Goal: Information Seeking & Learning: Learn about a topic

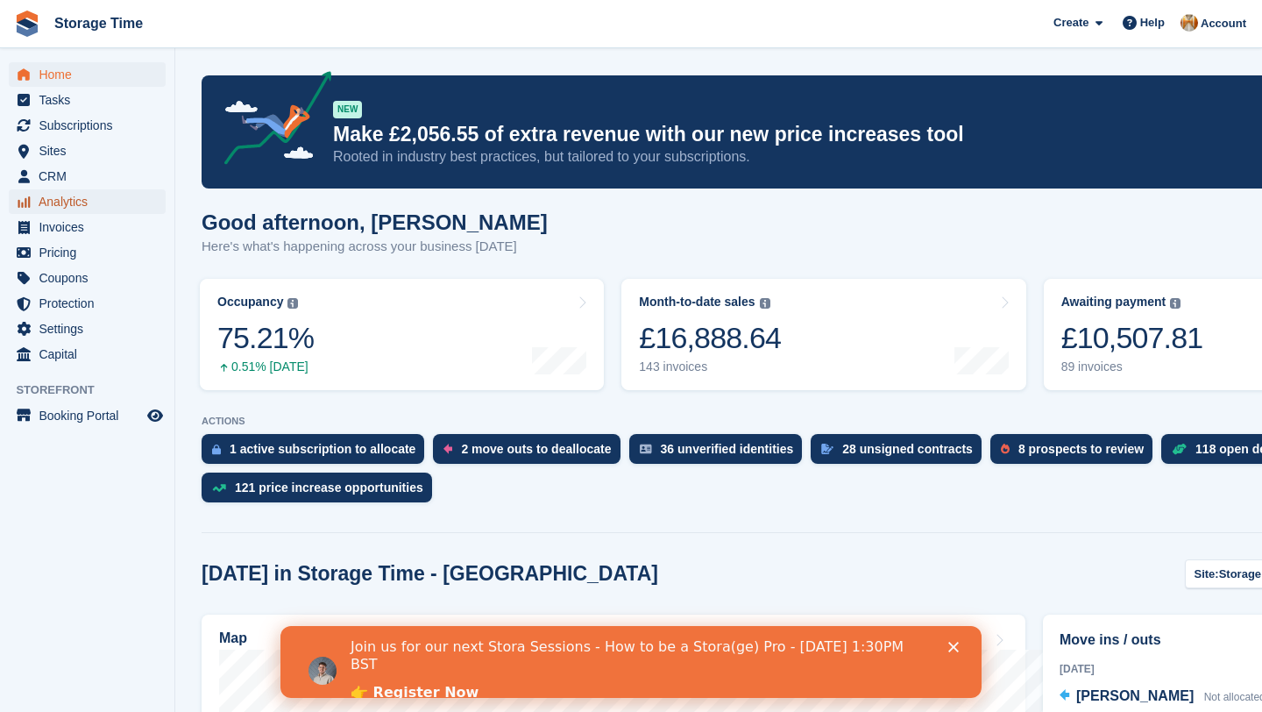
click at [82, 194] on span "Analytics" at bounding box center [91, 201] width 105 height 25
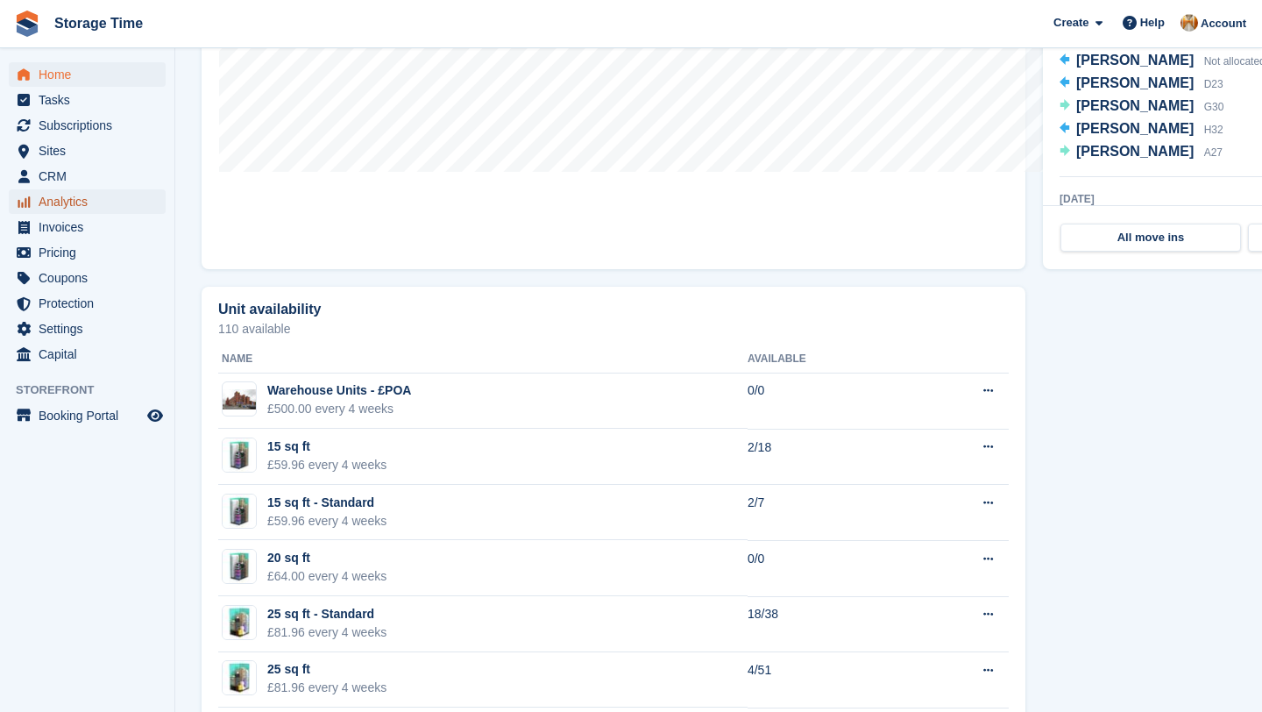
scroll to position [803, 0]
click at [109, 194] on span "Analytics" at bounding box center [91, 201] width 105 height 25
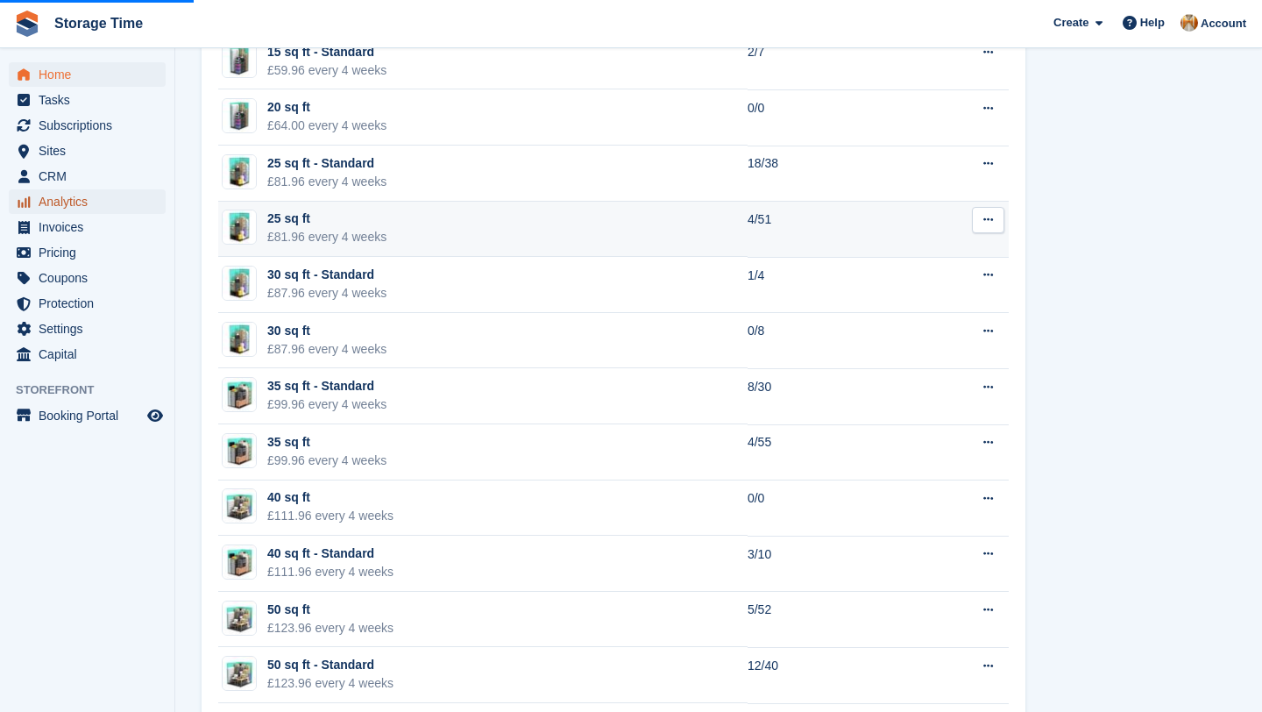
scroll to position [1268, 0]
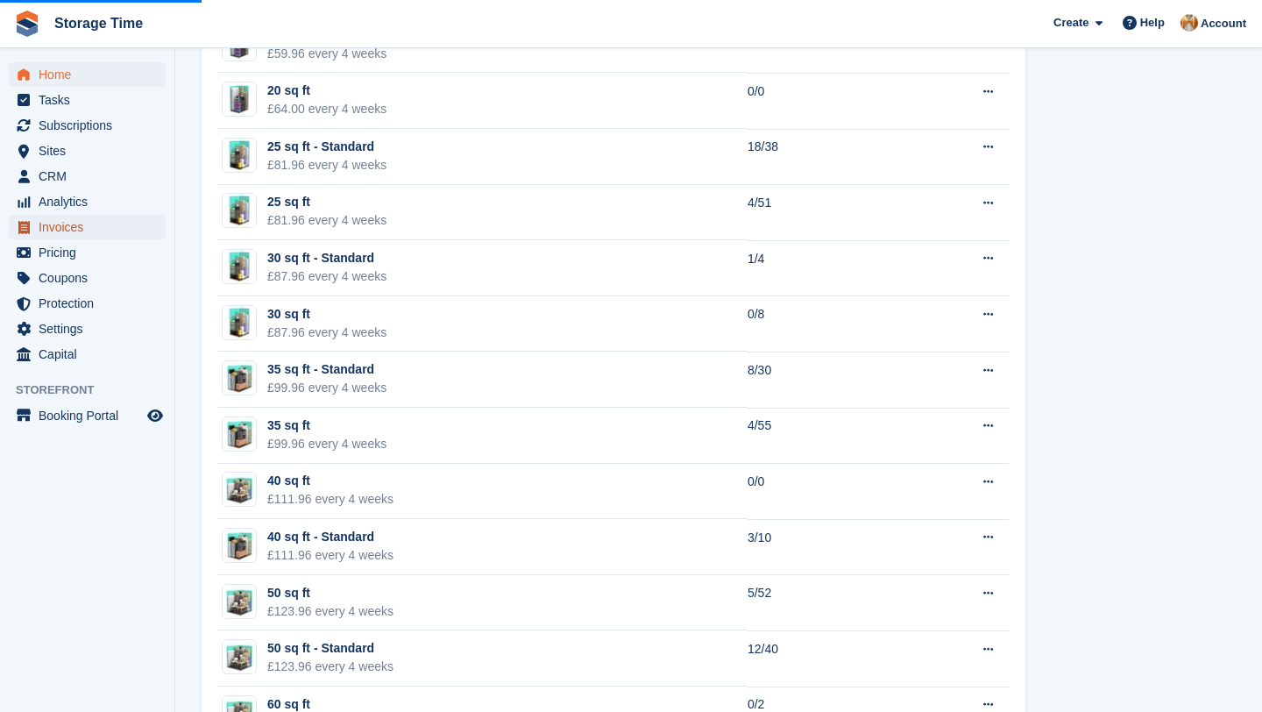
click at [14, 226] on span "menu" at bounding box center [23, 226] width 21 height 21
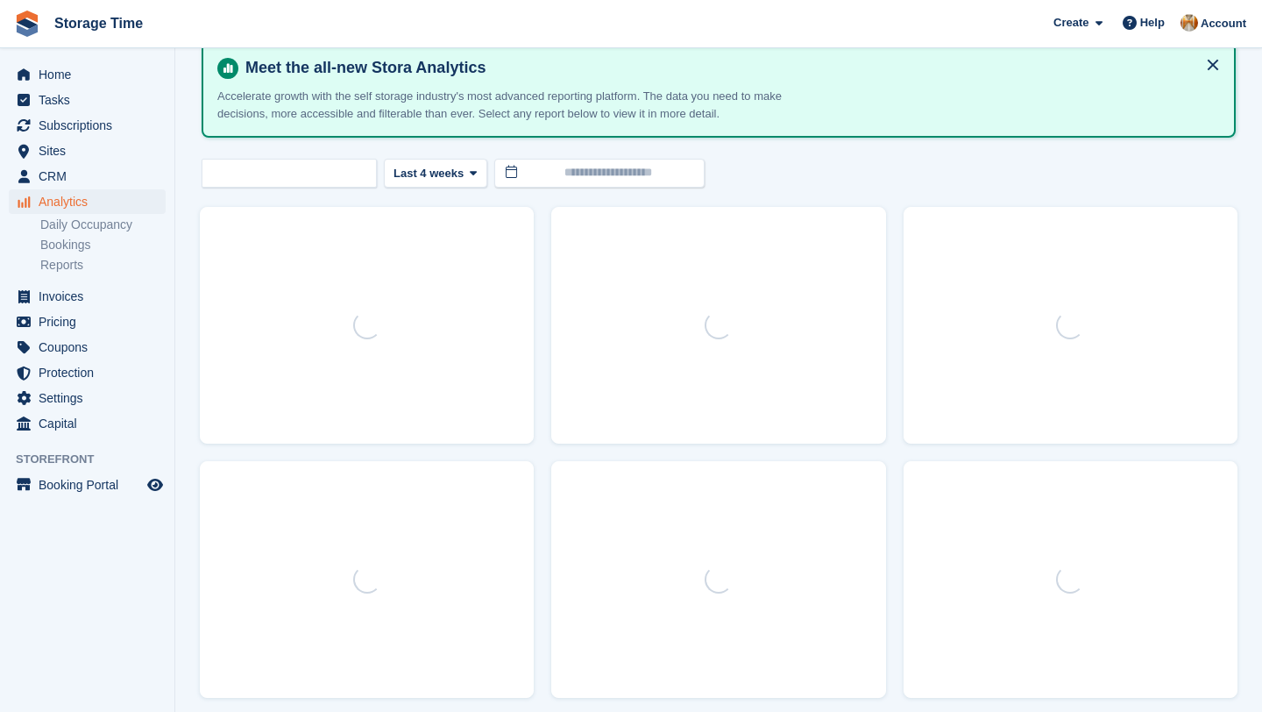
scroll to position [89, 0]
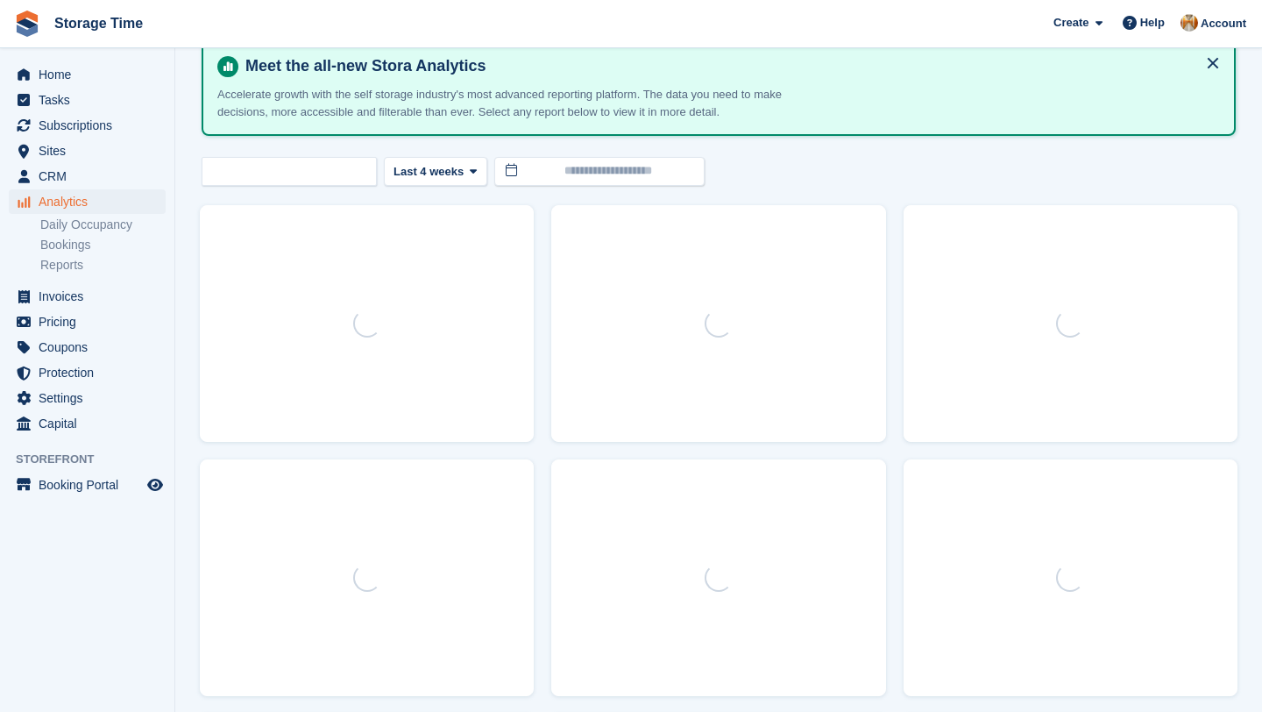
select select "****"
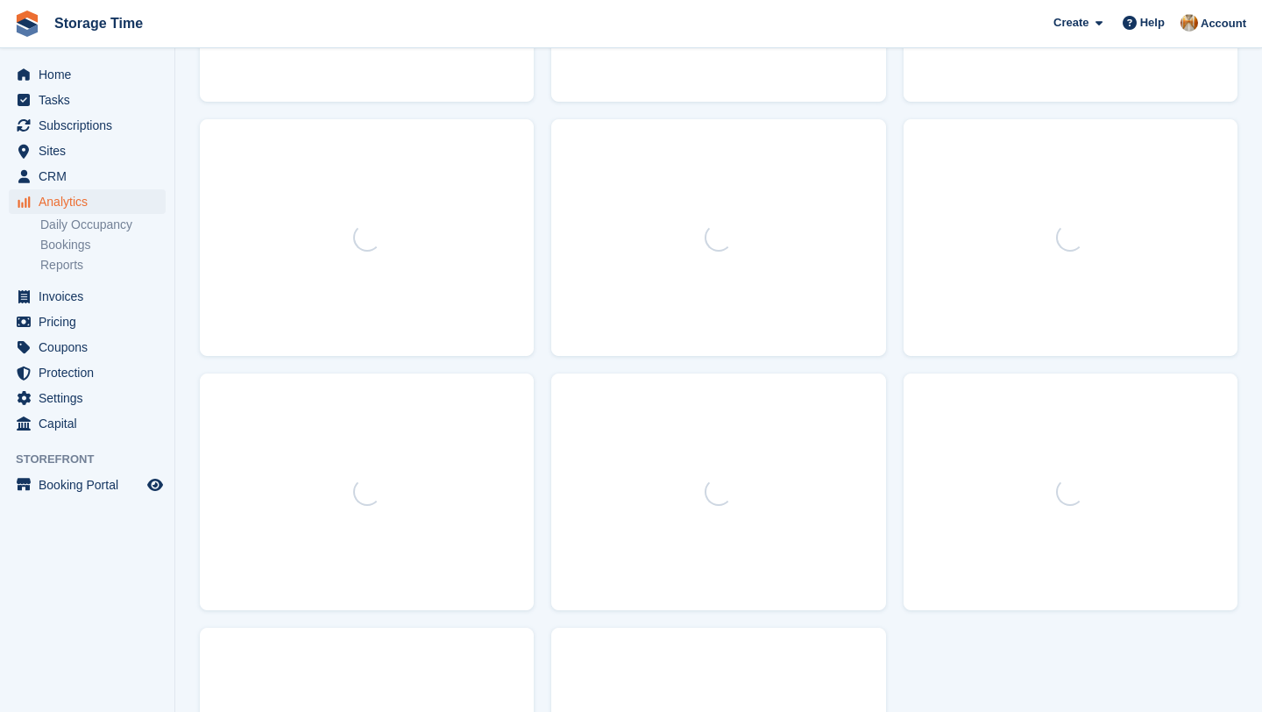
scroll to position [0, 0]
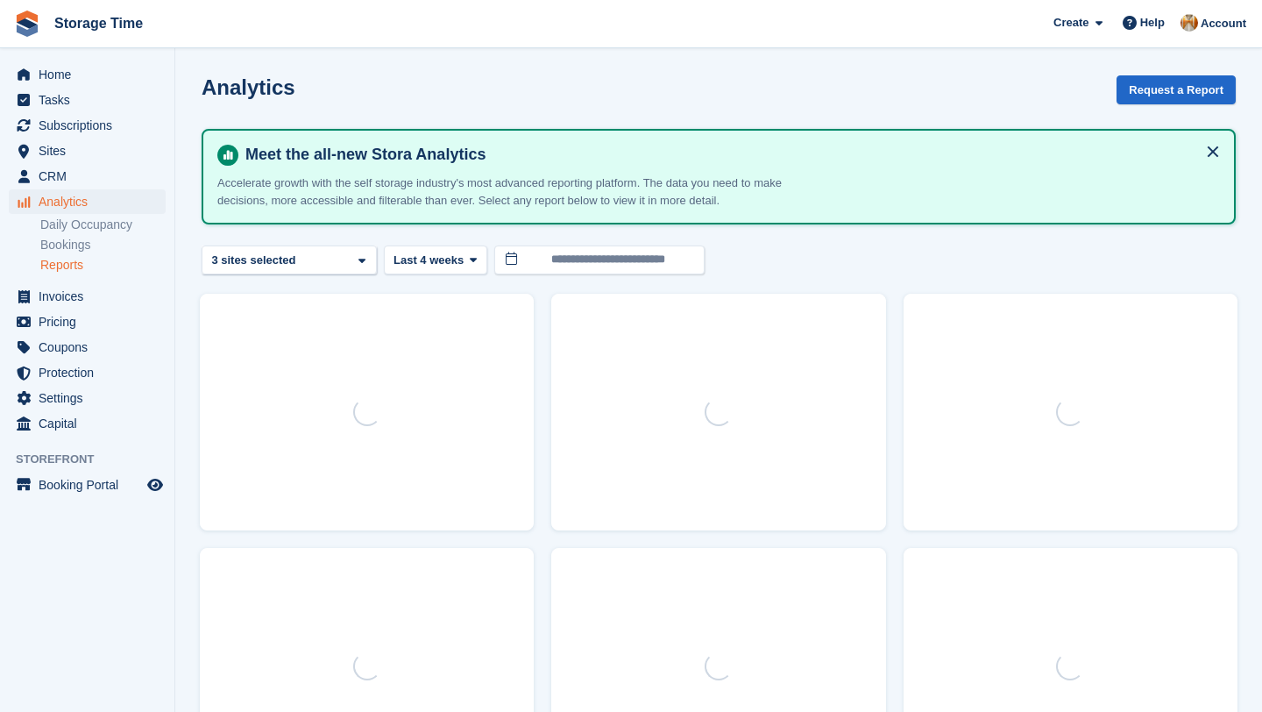
click at [88, 264] on link "Reports" at bounding box center [102, 265] width 125 height 17
click at [117, 72] on span "Home" at bounding box center [91, 74] width 105 height 25
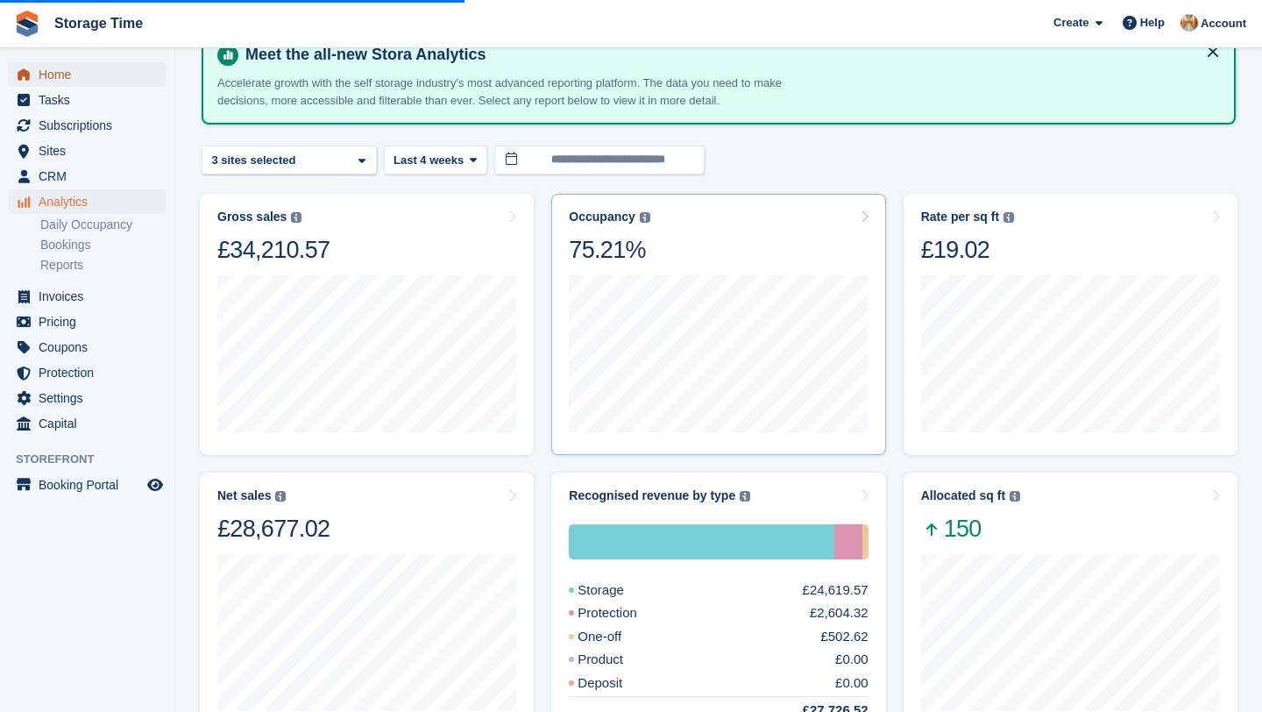
scroll to position [101, 0]
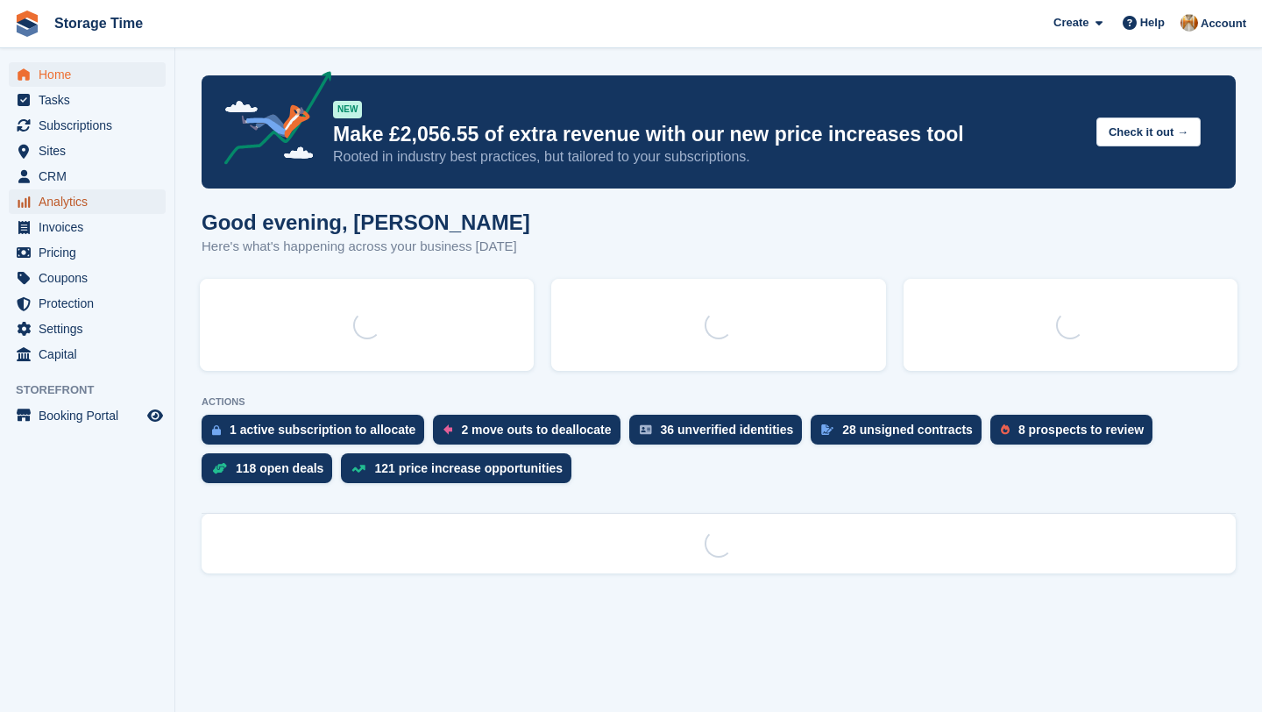
click at [99, 204] on span "Analytics" at bounding box center [91, 201] width 105 height 25
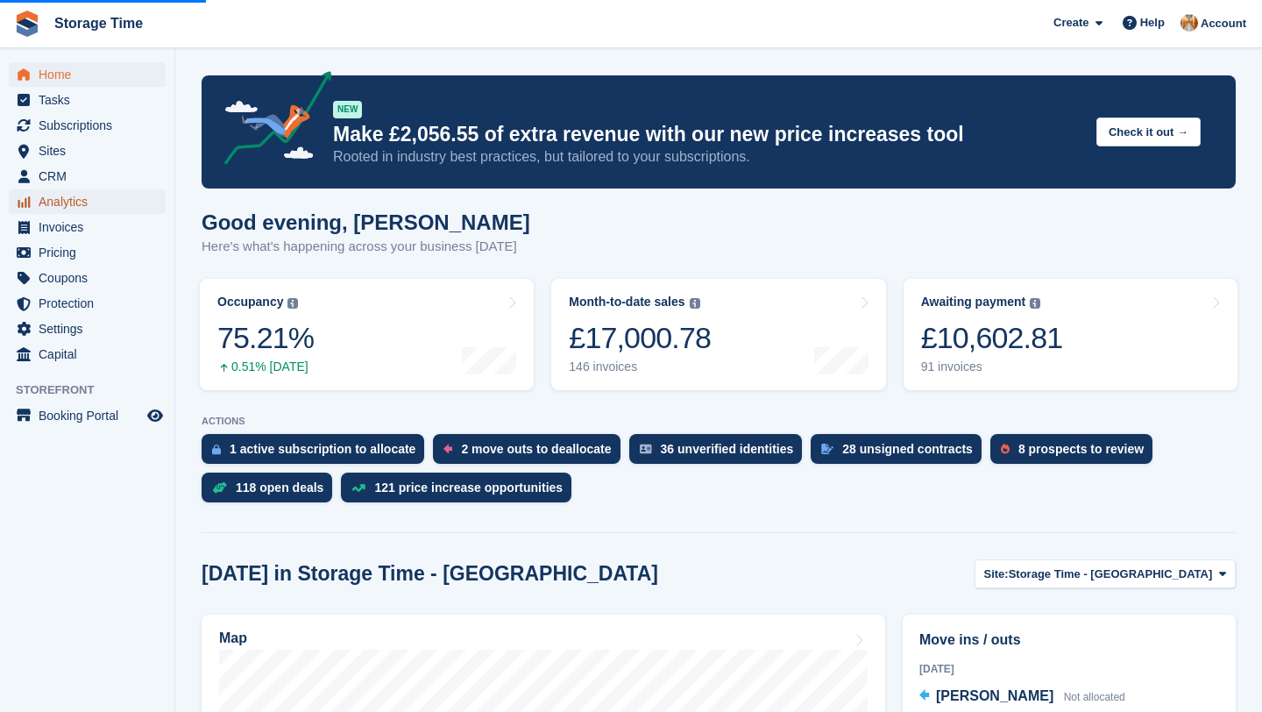
scroll to position [159, 0]
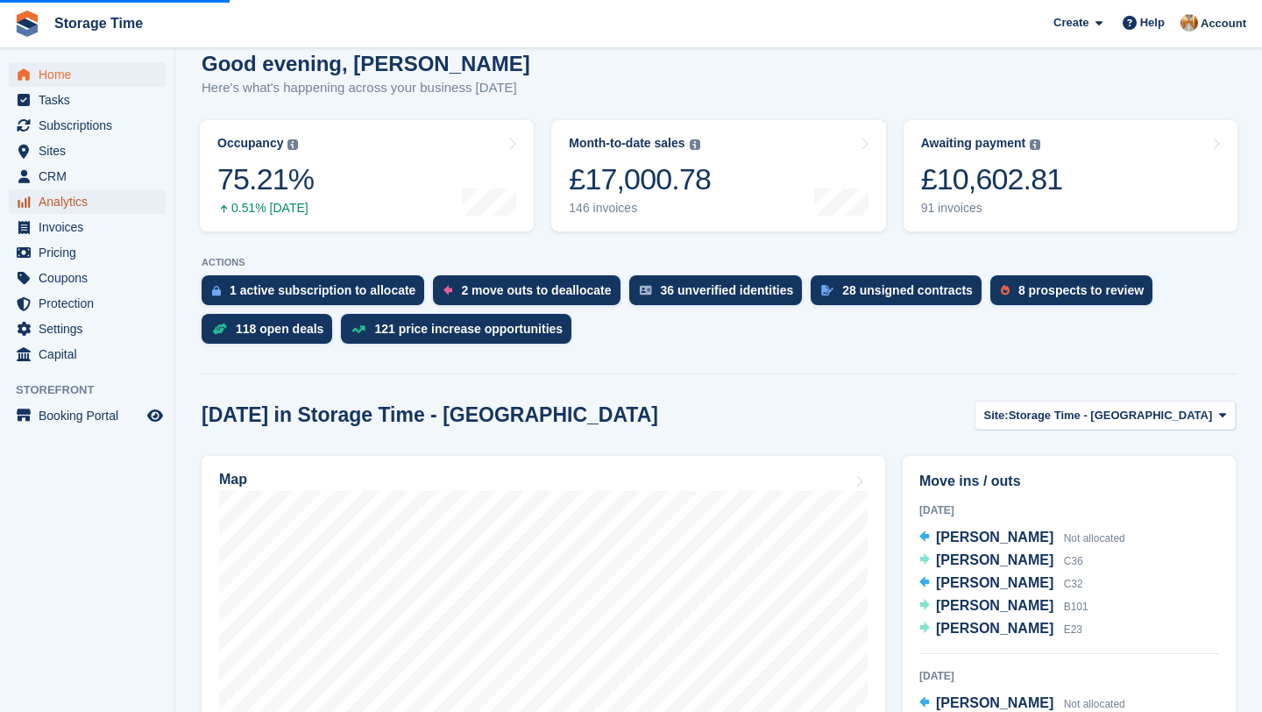
click at [61, 203] on span "Analytics" at bounding box center [91, 201] width 105 height 25
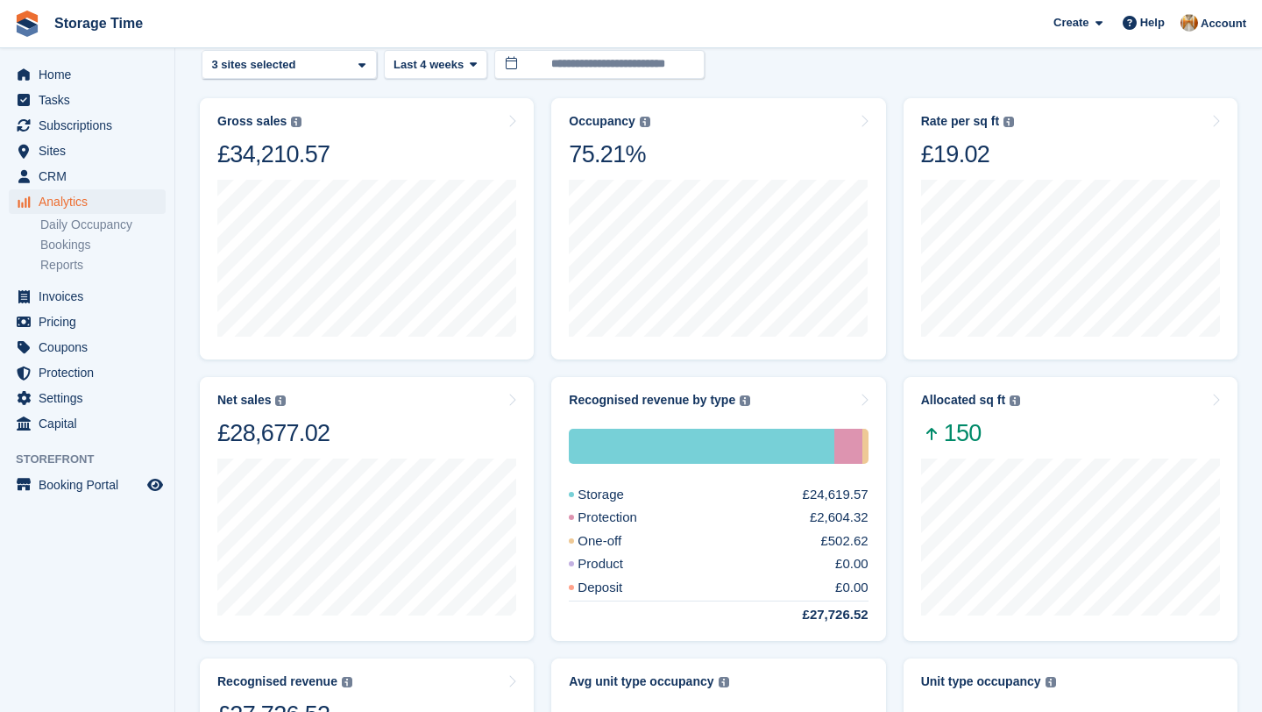
scroll to position [194, 0]
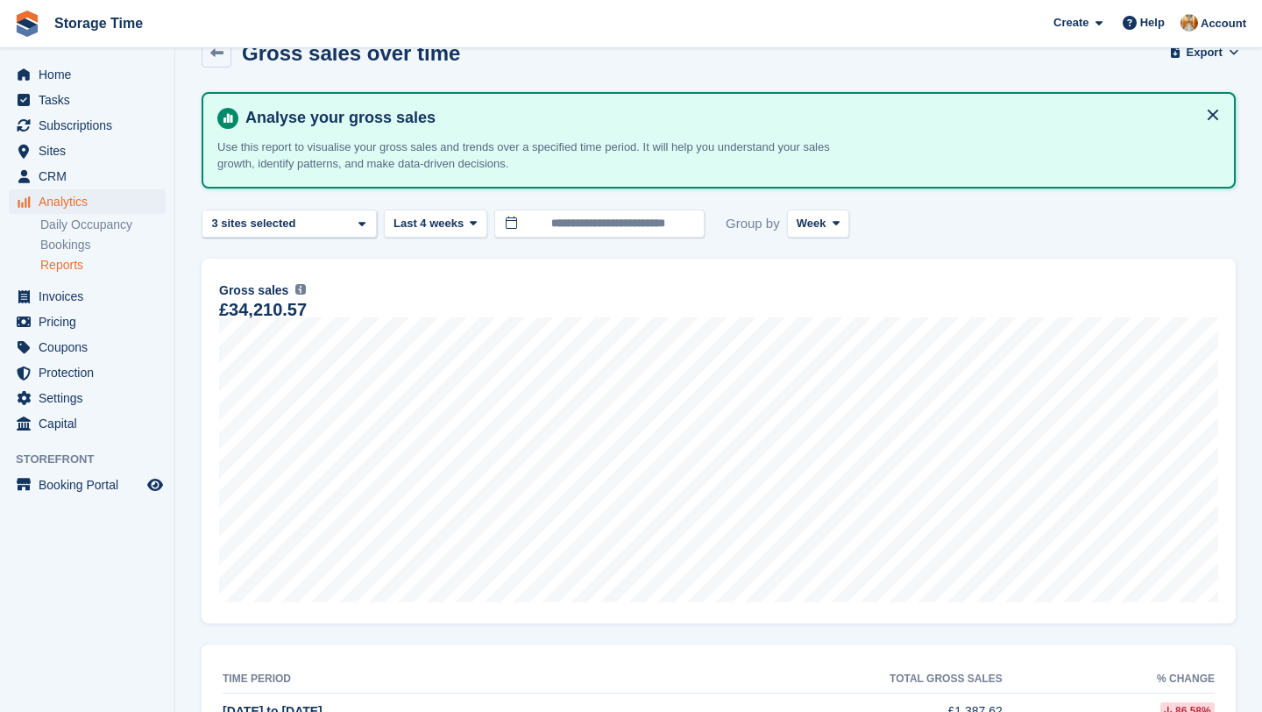
scroll to position [50, 0]
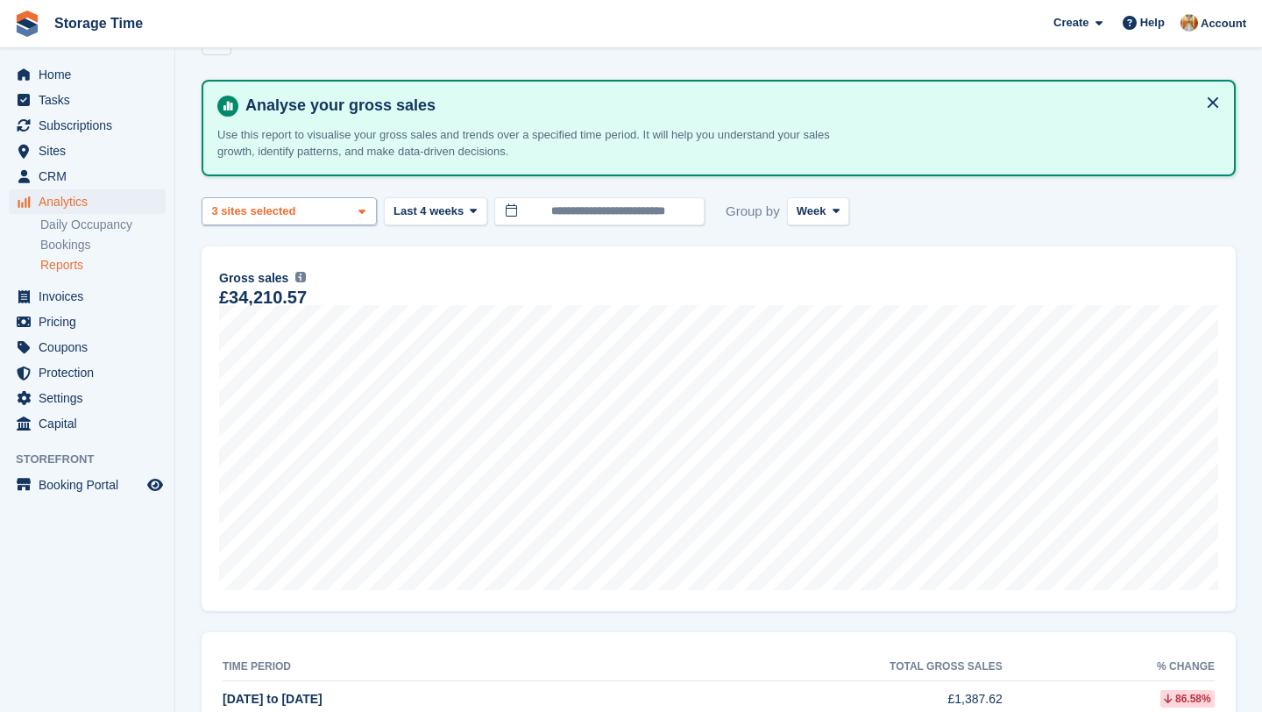
click at [358, 216] on icon at bounding box center [361, 211] width 7 height 11
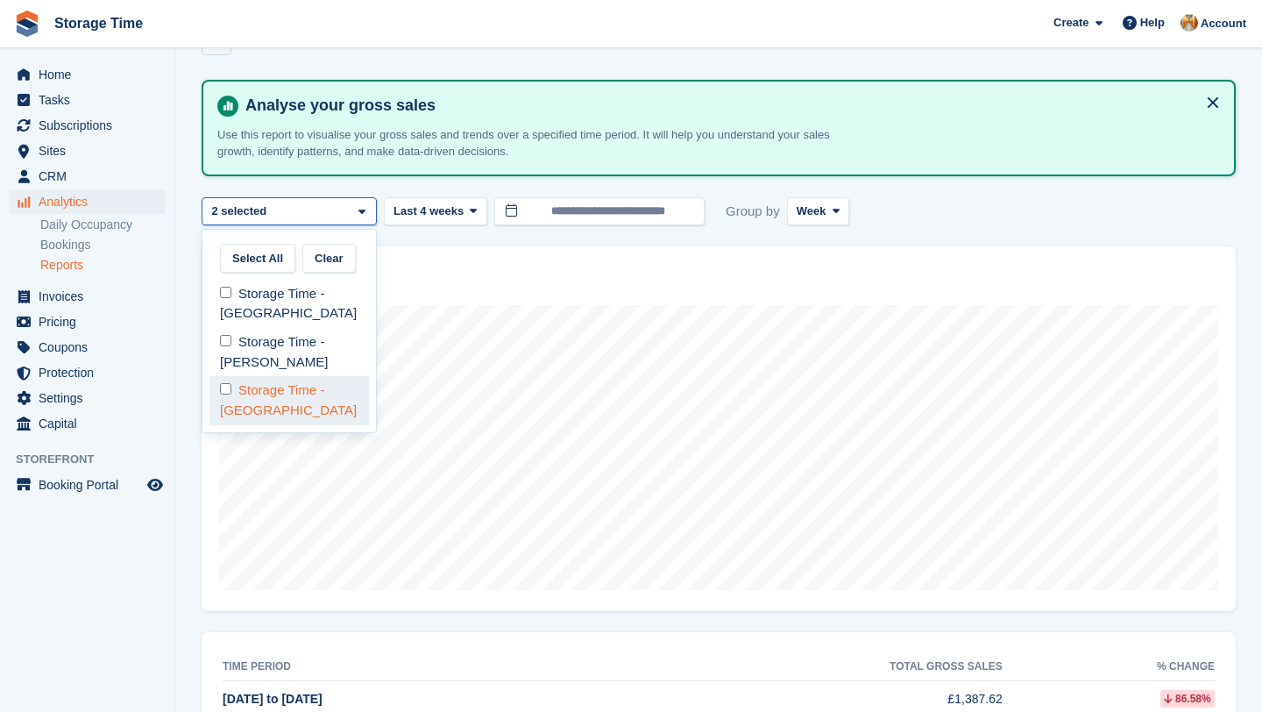
select select "****"
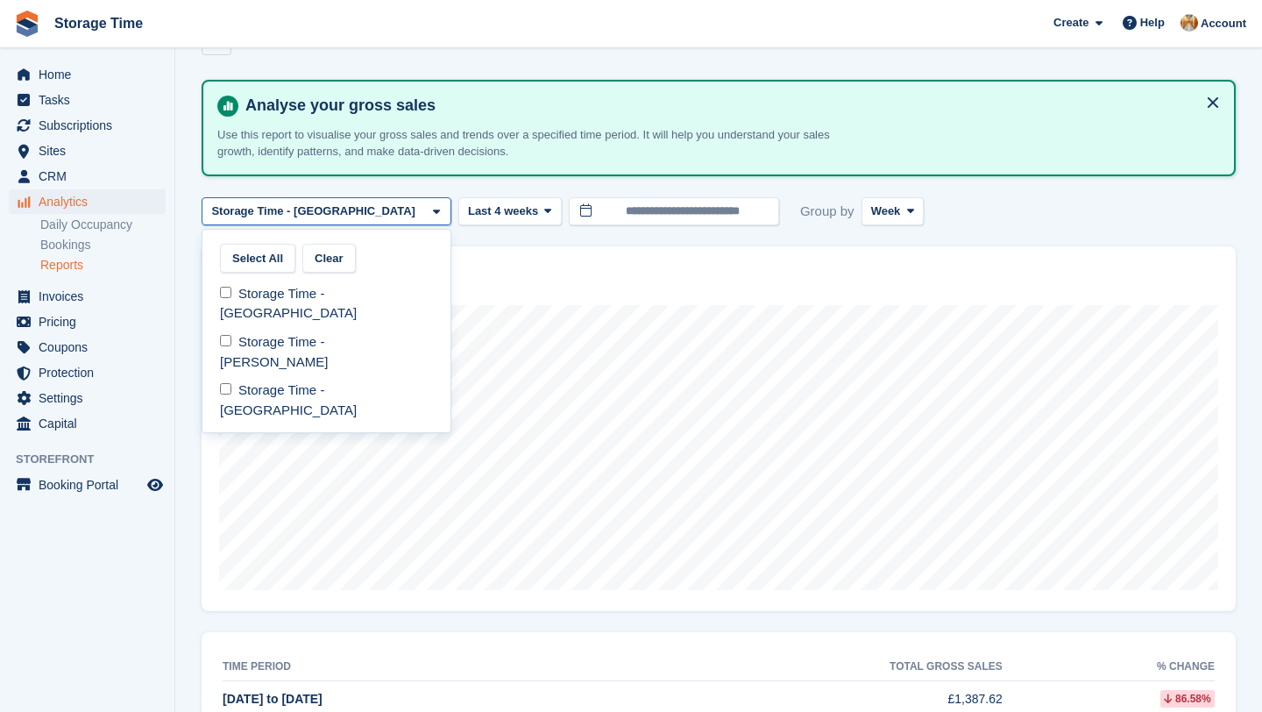
click at [550, 264] on turbo-frame "**********" at bounding box center [719, 432] width 1034 height 815
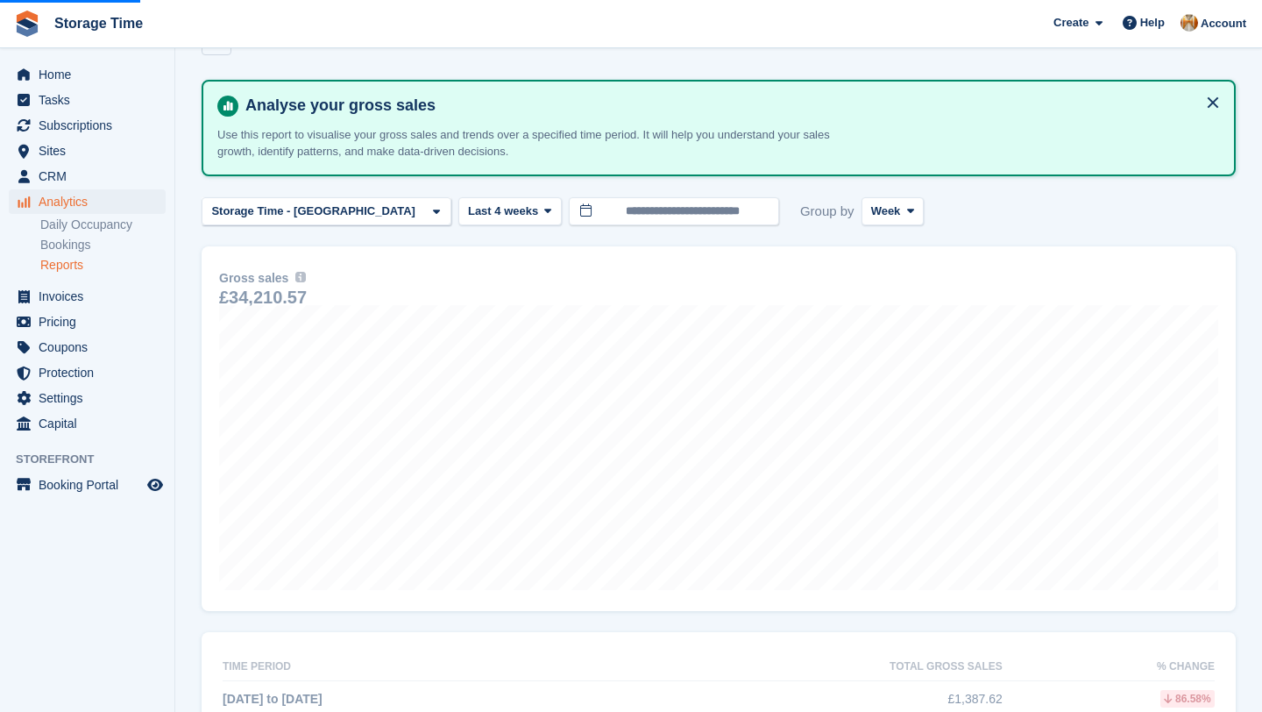
click at [487, 209] on div at bounding box center [833, 543] width 1262 height 927
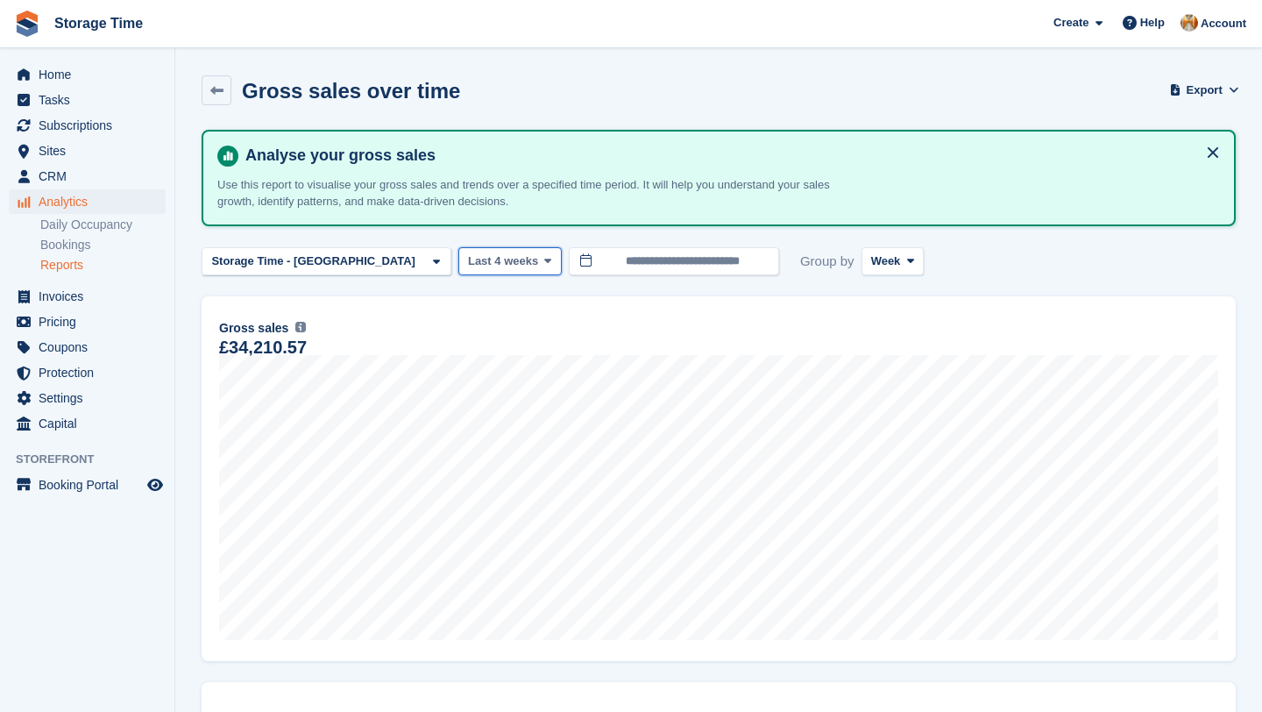
click at [470, 266] on span "Last 4 weeks" at bounding box center [503, 261] width 70 height 18
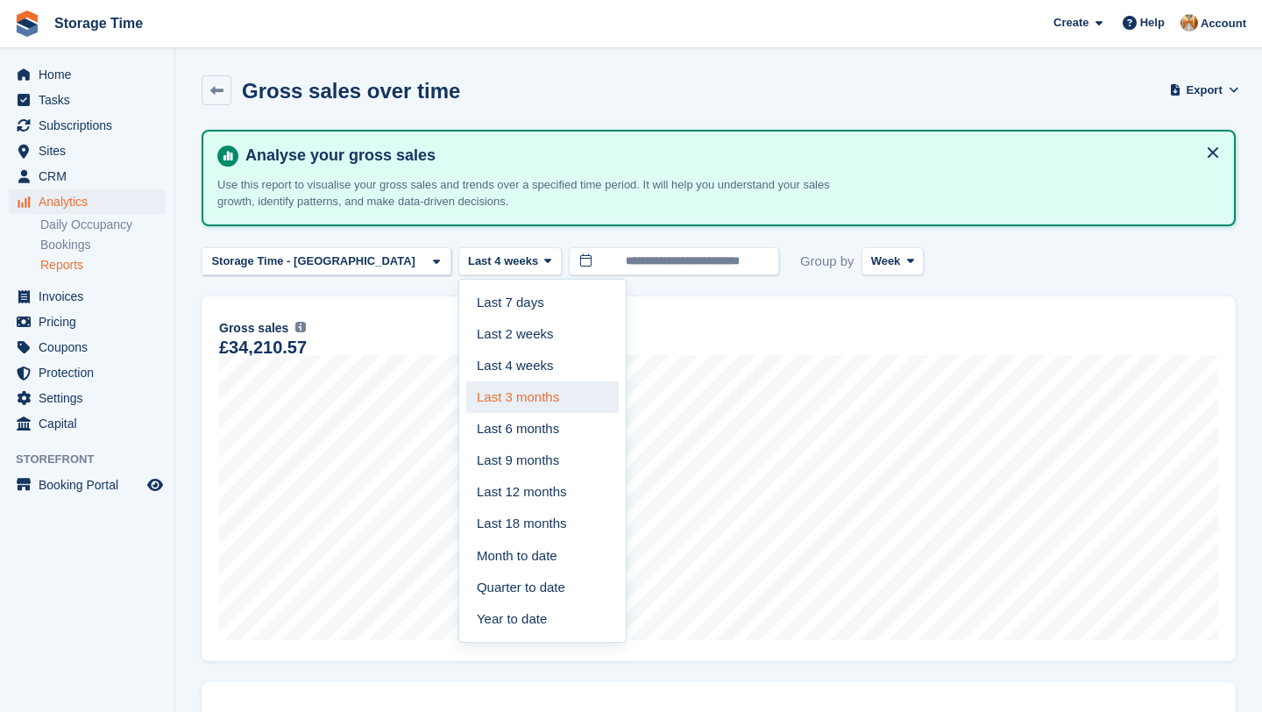
click at [488, 393] on link "Last 3 months" at bounding box center [542, 397] width 153 height 32
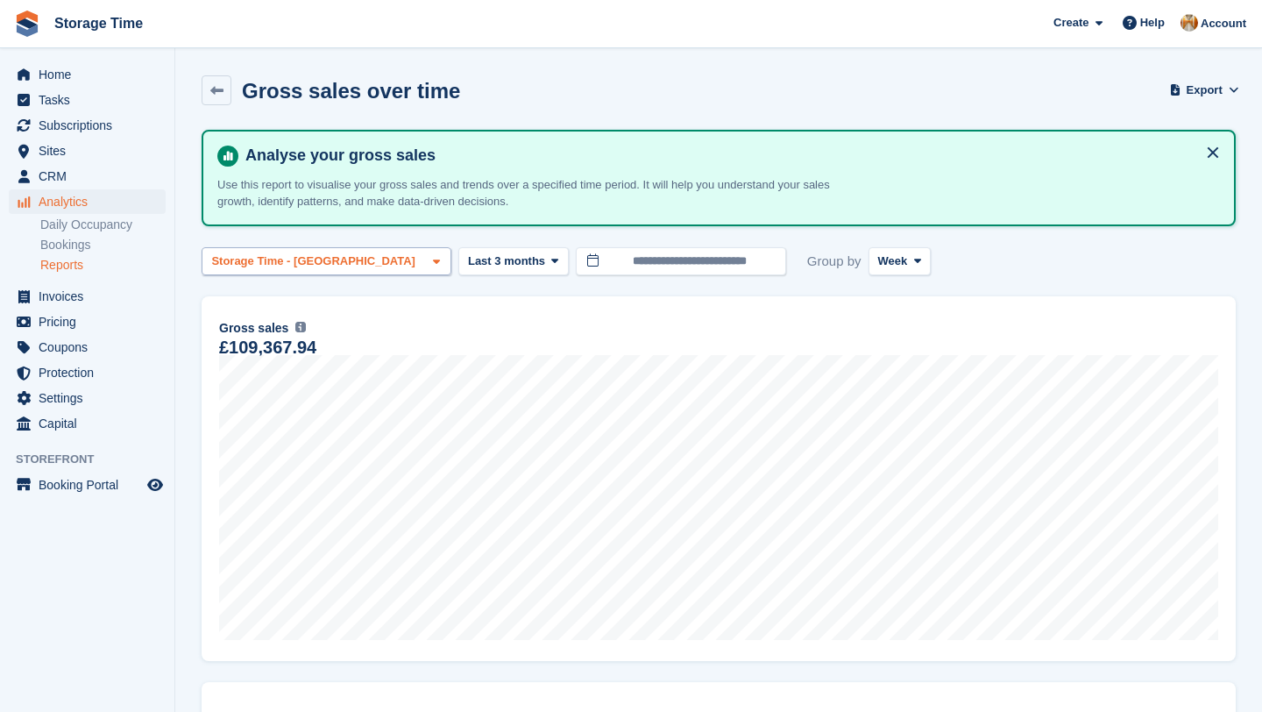
click at [358, 261] on div "Storage Time - [GEOGRAPHIC_DATA]" at bounding box center [316, 261] width 214 height 18
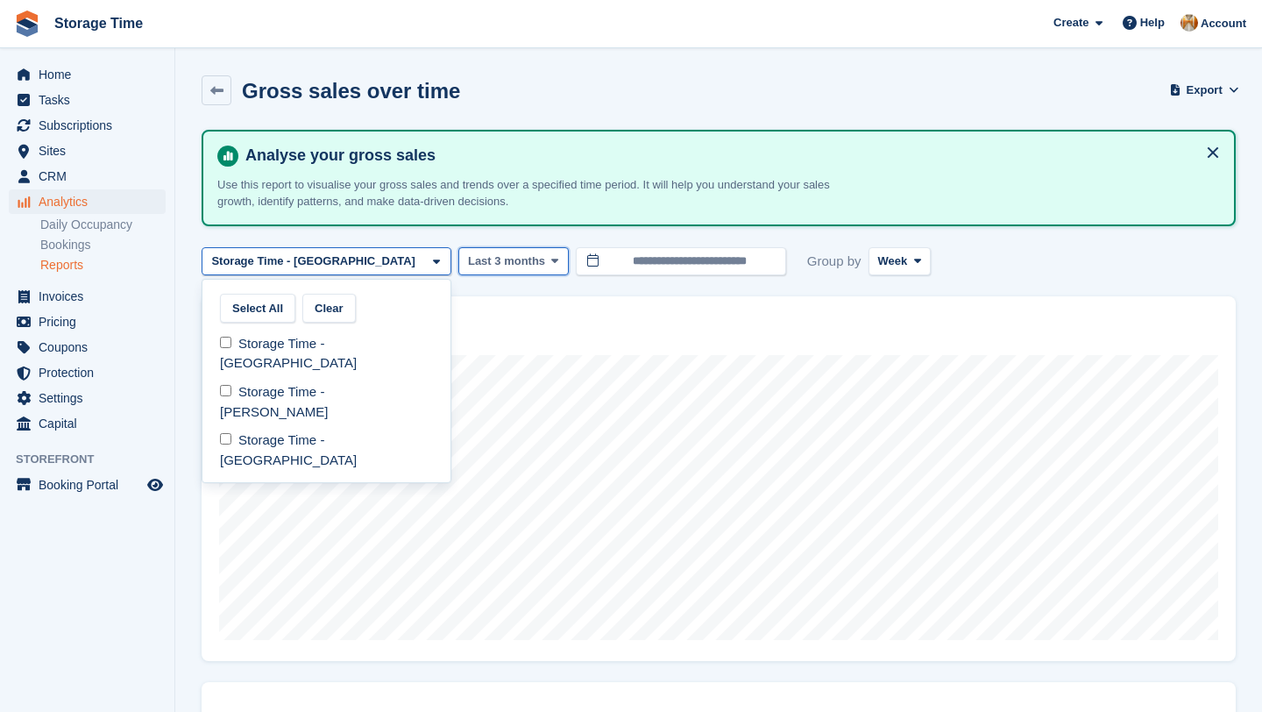
click at [460, 252] on button "Last 3 months" at bounding box center [513, 261] width 110 height 29
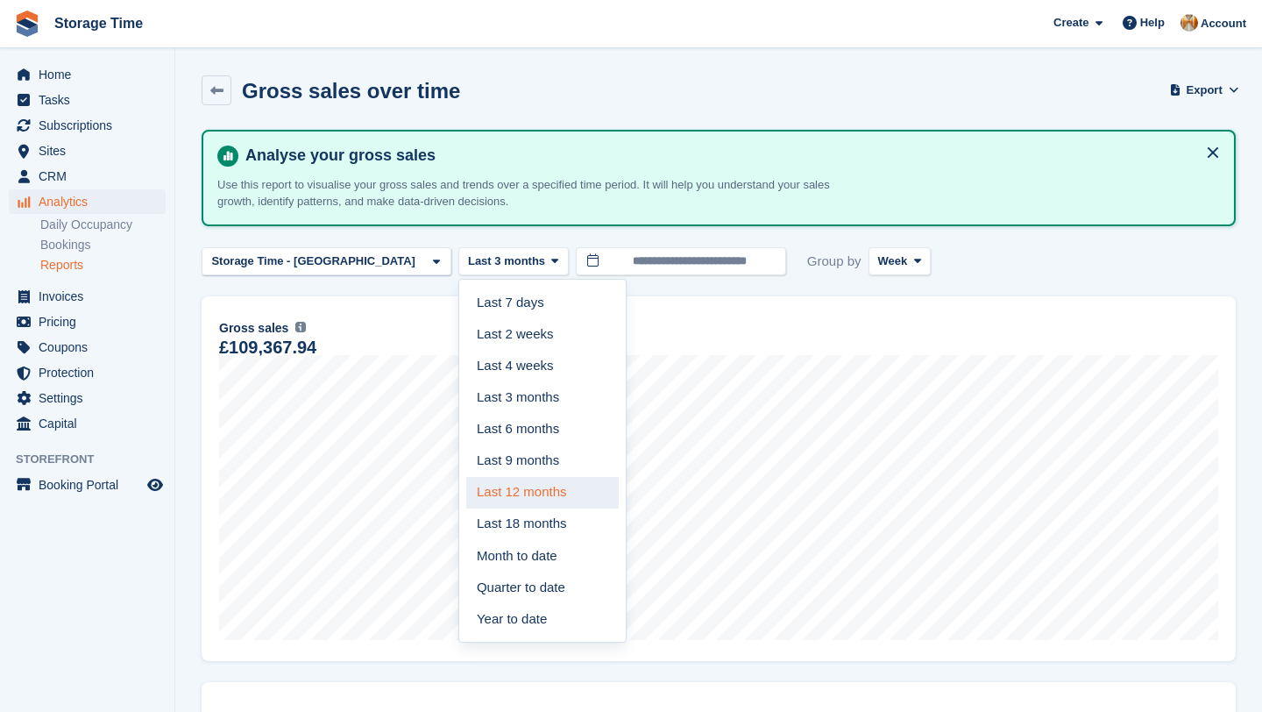
click at [515, 503] on link "Last 12 months" at bounding box center [542, 493] width 153 height 32
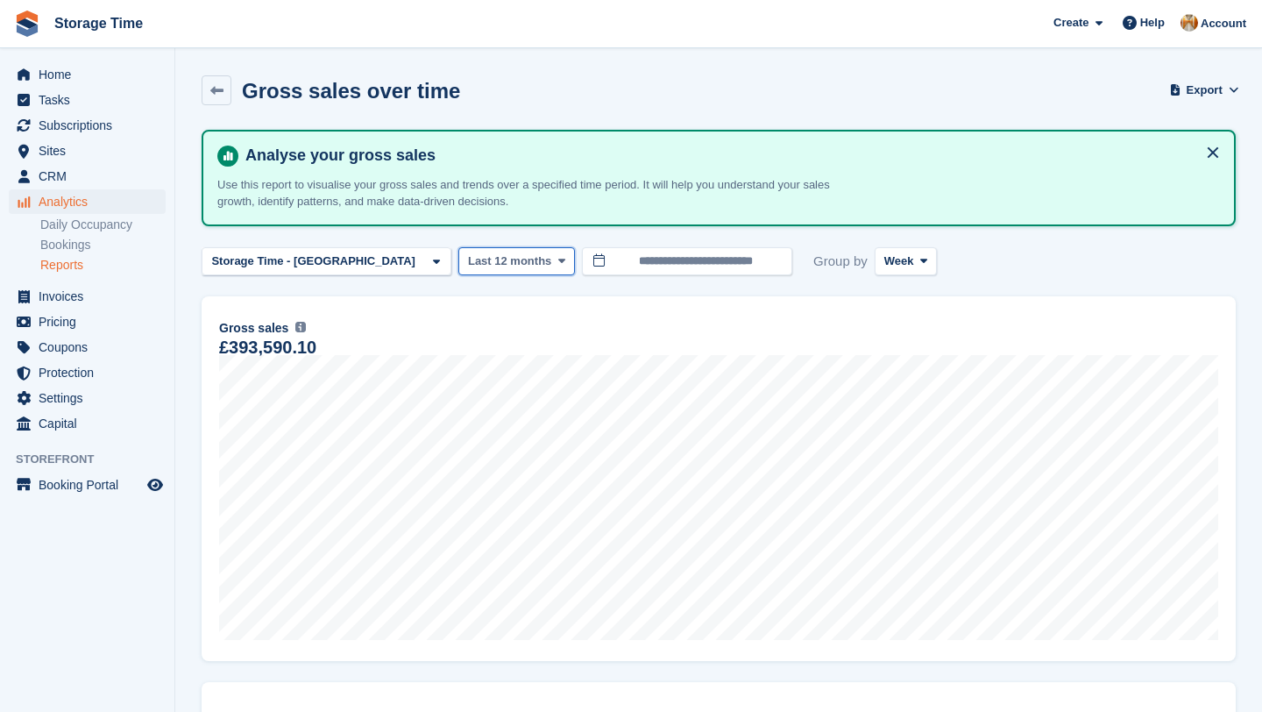
click at [472, 260] on span "Last 12 months" at bounding box center [509, 261] width 83 height 18
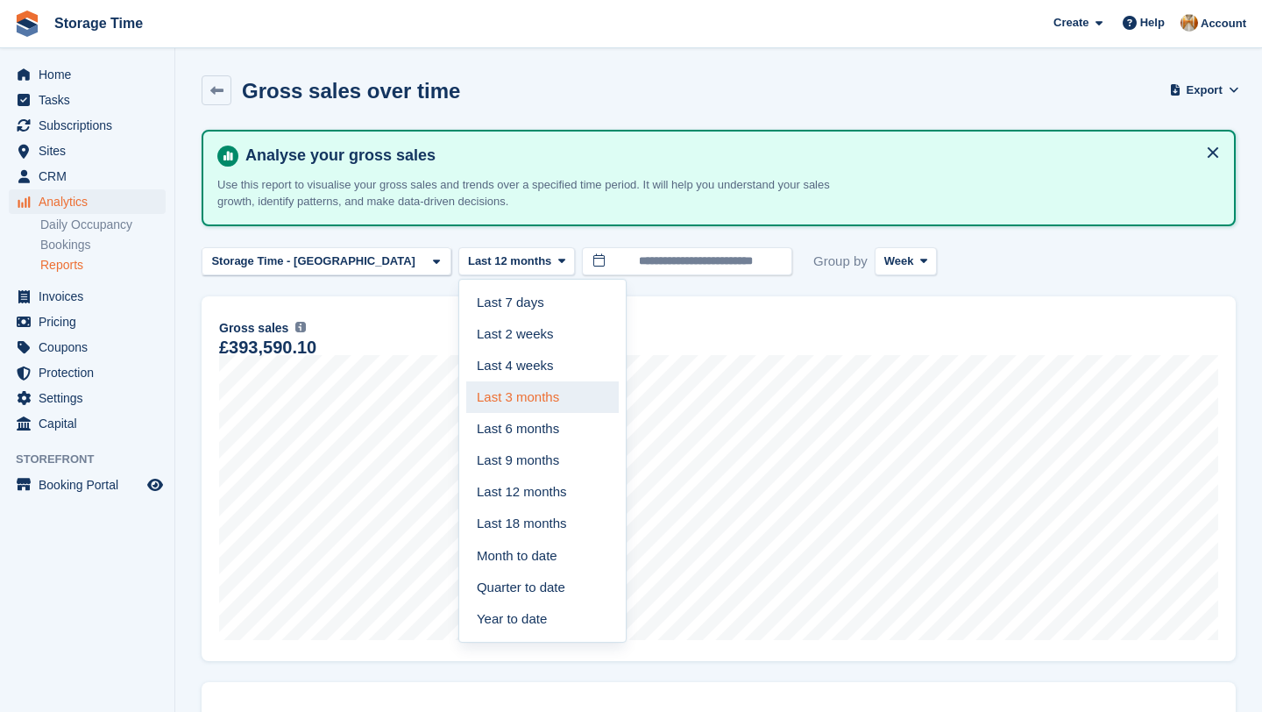
click at [520, 400] on link "Last 3 months" at bounding box center [542, 397] width 153 height 32
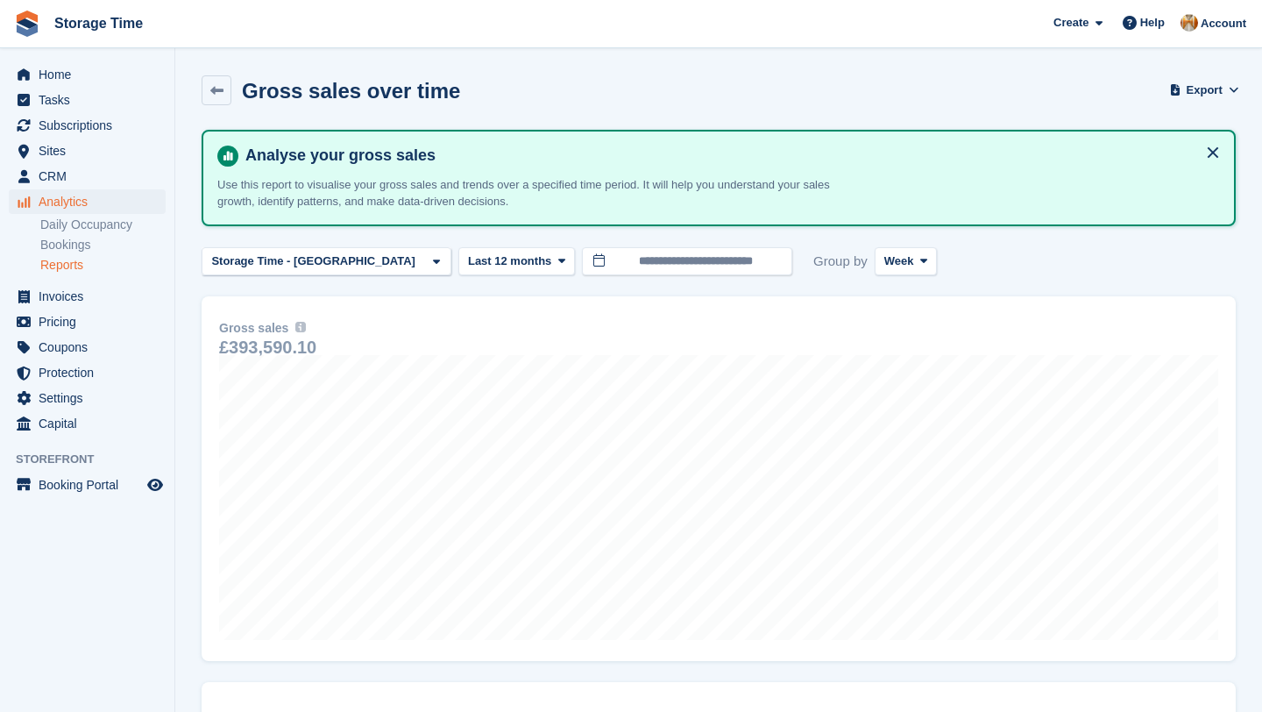
click at [500, 259] on button "Last 3 months" at bounding box center [513, 261] width 110 height 29
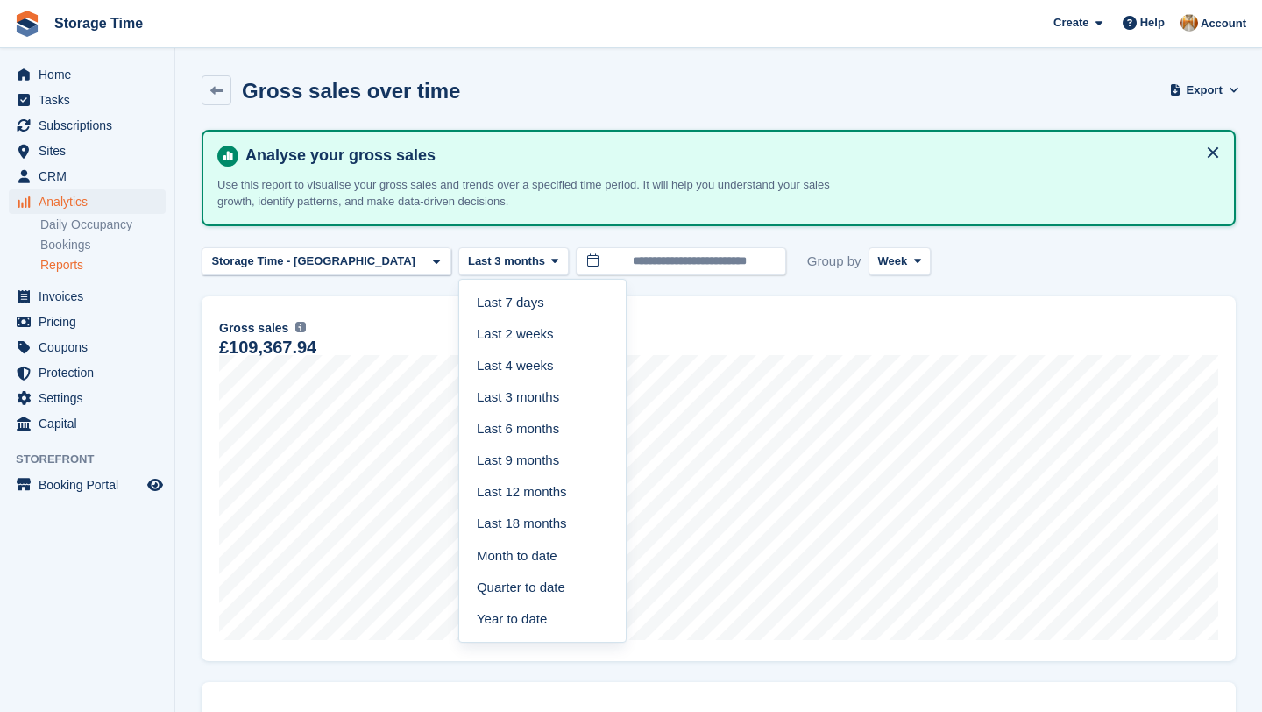
click at [725, 284] on div "**********" at bounding box center [719, 659] width 1034 height 1059
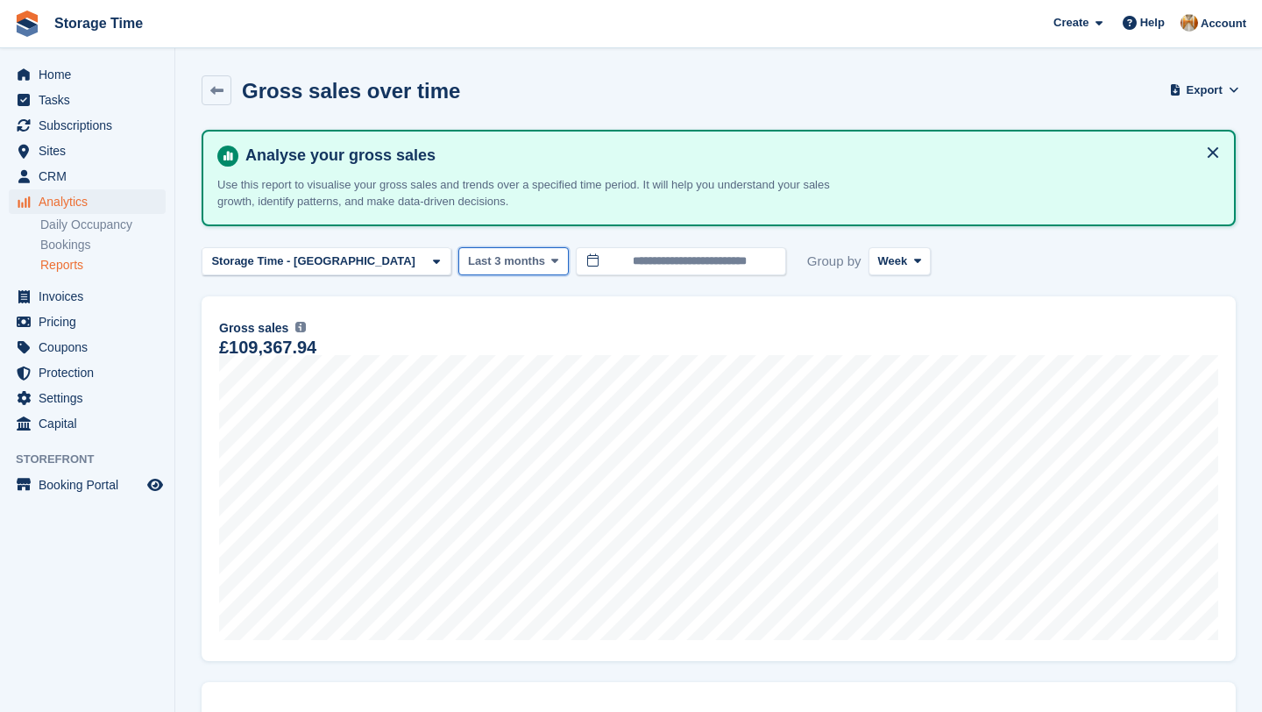
click at [551, 262] on icon at bounding box center [554, 260] width 7 height 11
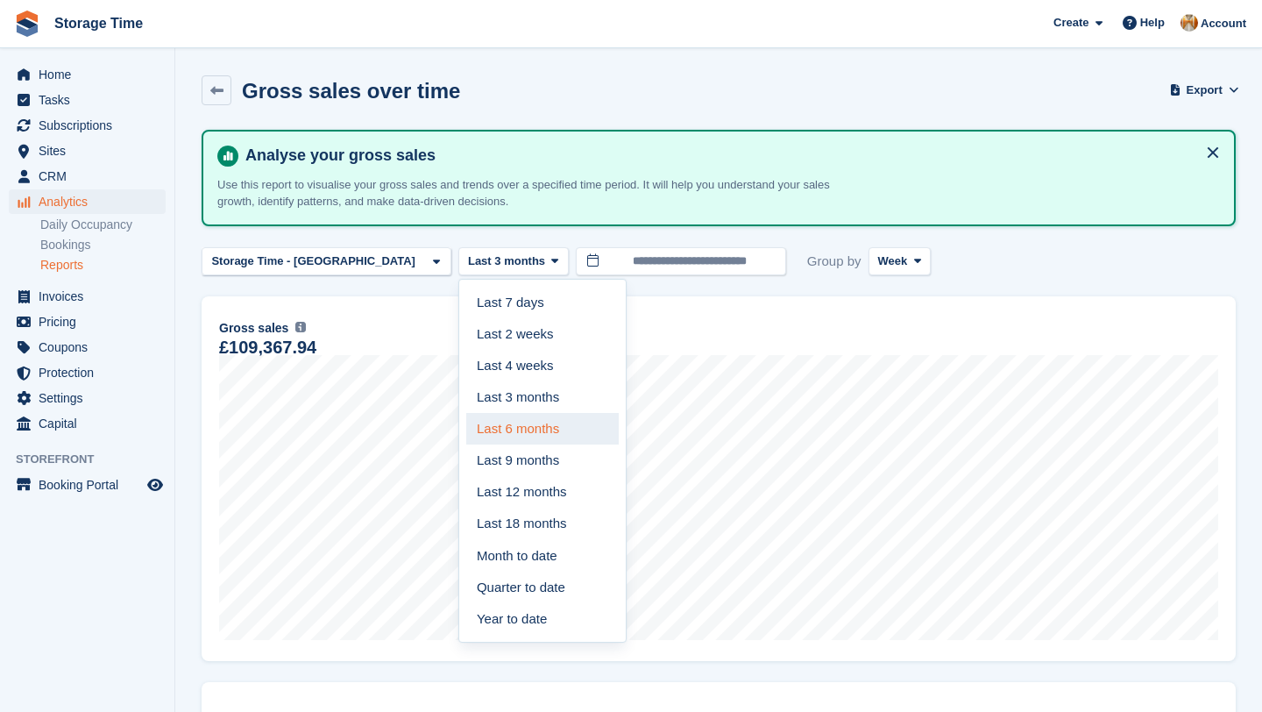
click at [490, 430] on link "Last 6 months" at bounding box center [542, 429] width 153 height 32
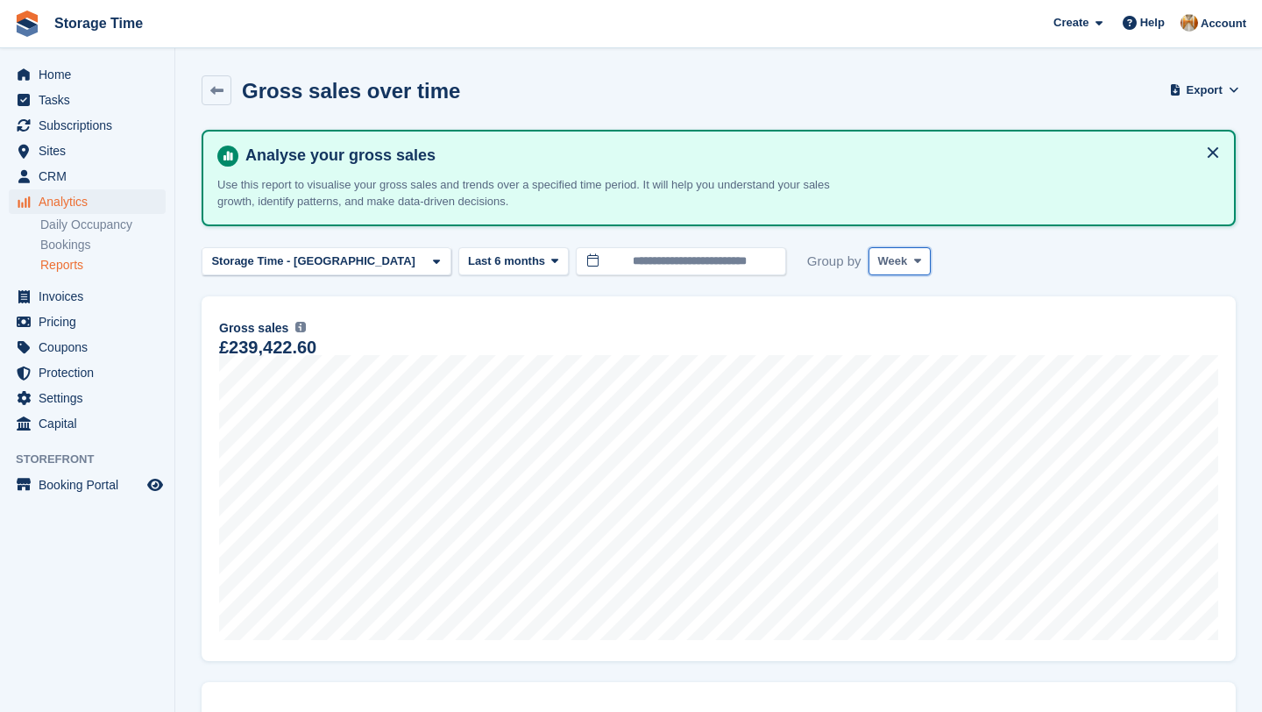
click at [914, 263] on icon at bounding box center [917, 260] width 7 height 11
click at [876, 310] on link "Day" at bounding box center [952, 303] width 153 height 32
drag, startPoint x: 477, startPoint y: 282, endPoint x: 485, endPoint y: 269, distance: 15.3
click at [485, 269] on button "Last 6 months" at bounding box center [513, 261] width 110 height 29
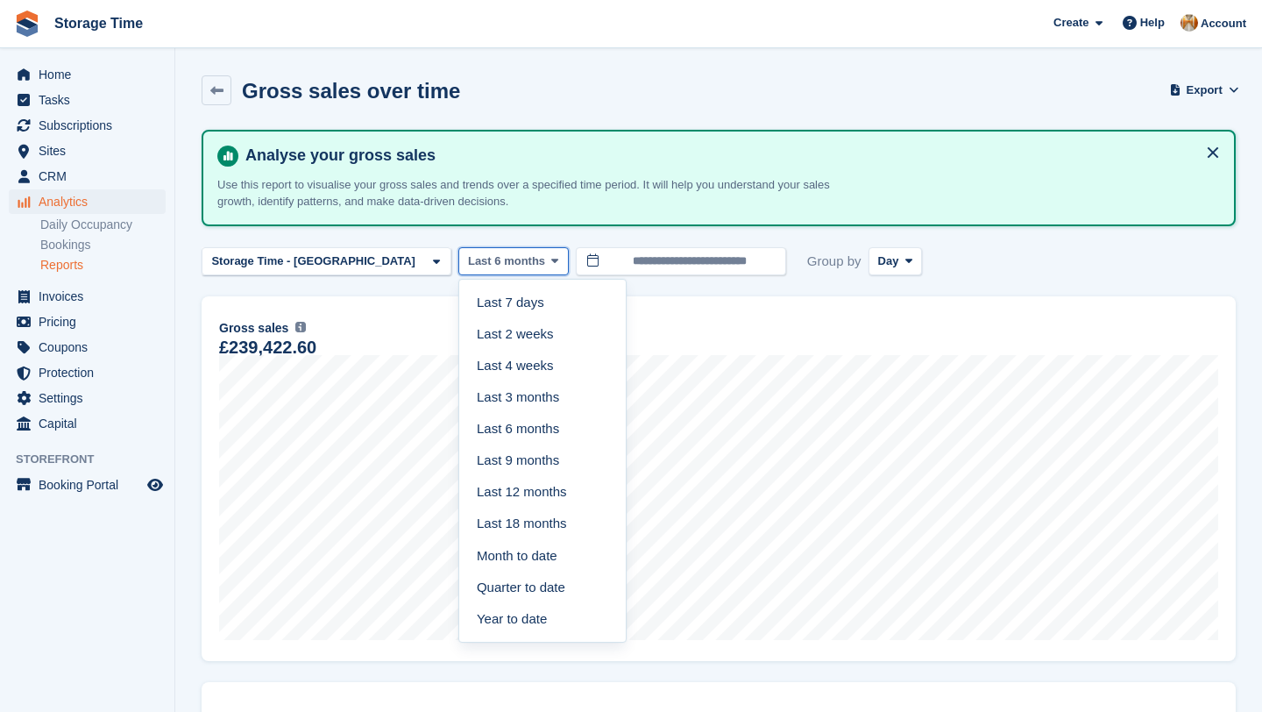
click at [548, 266] on span at bounding box center [555, 261] width 14 height 14
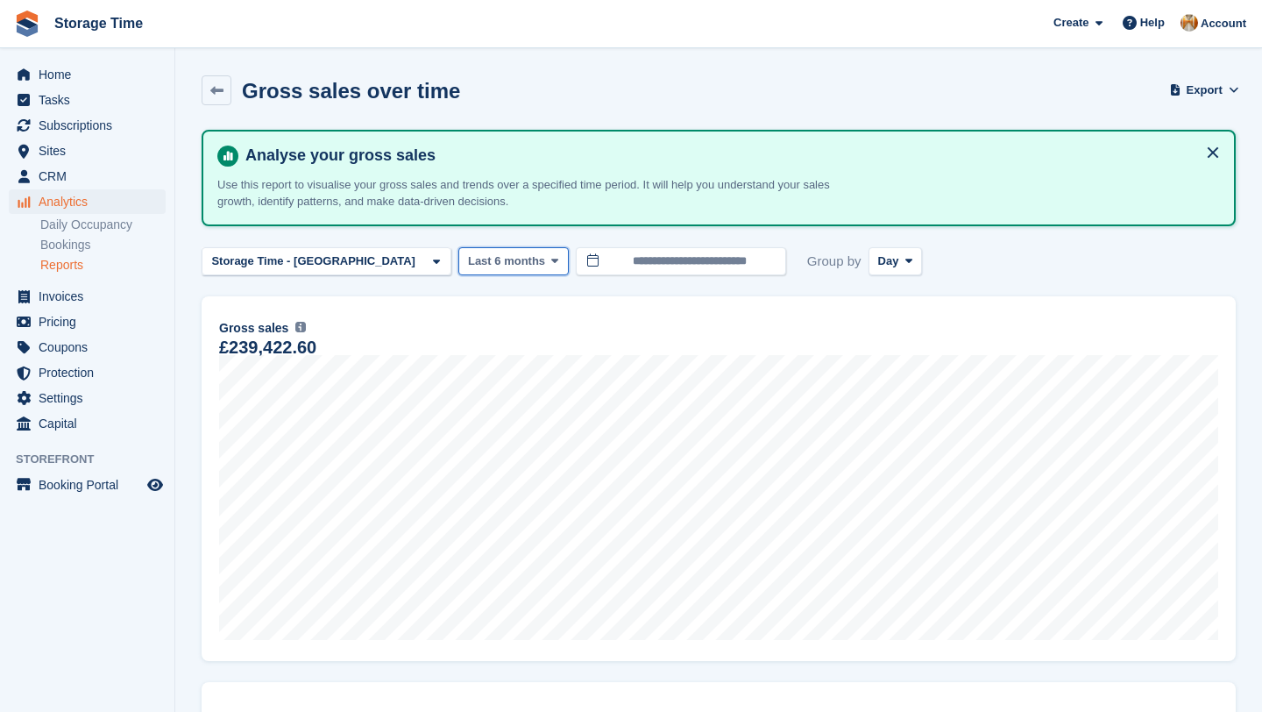
click at [483, 262] on span "Last 6 months" at bounding box center [506, 261] width 77 height 18
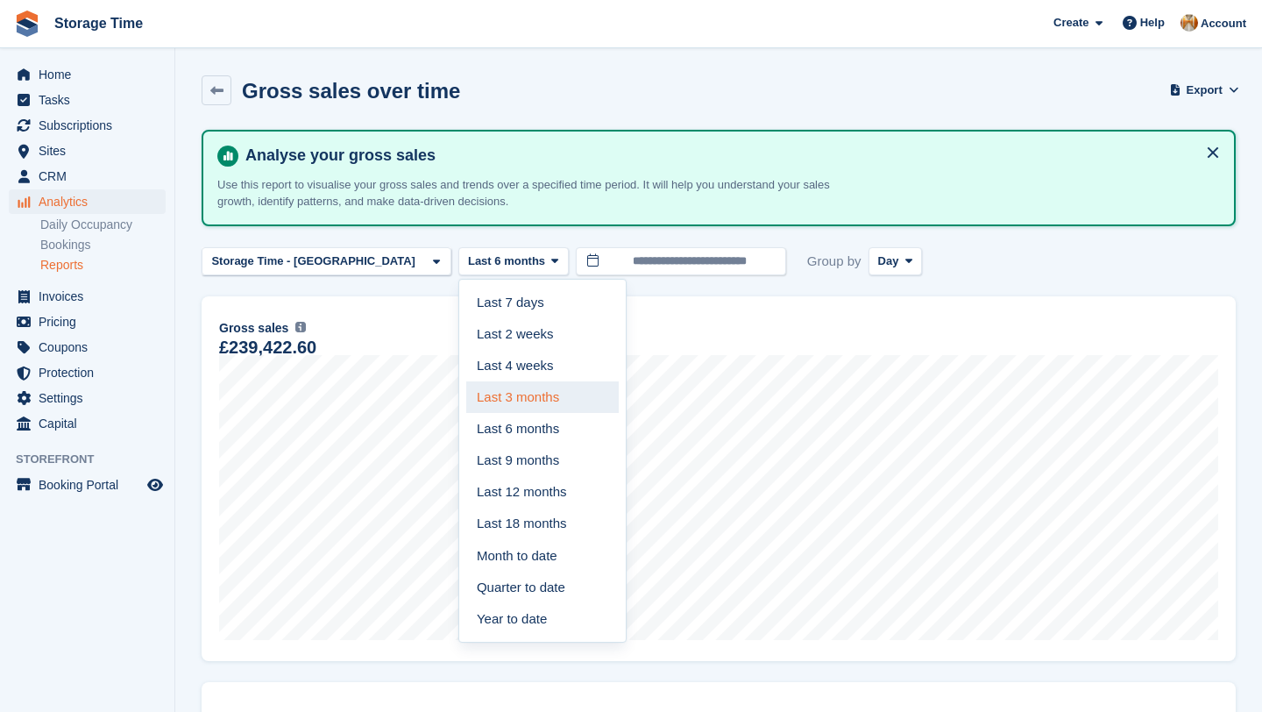
click at [516, 405] on link "Last 3 months" at bounding box center [542, 397] width 153 height 32
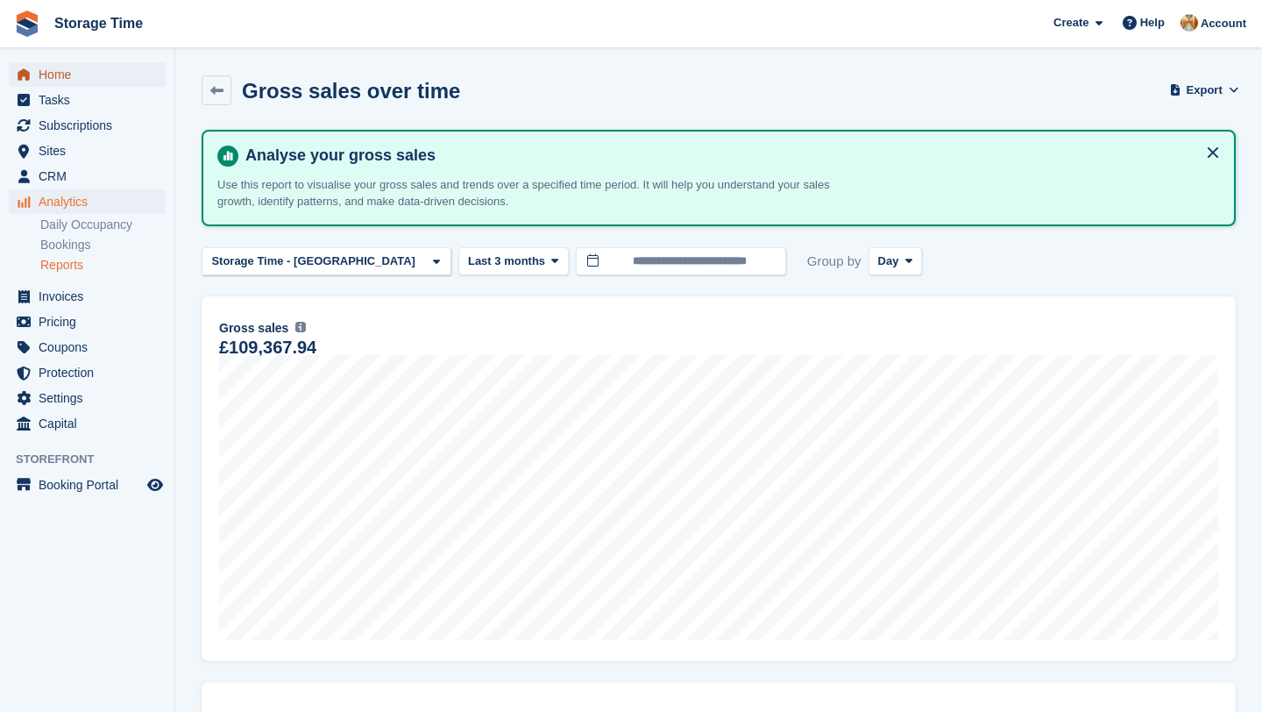
click at [82, 73] on span "Home" at bounding box center [91, 74] width 105 height 25
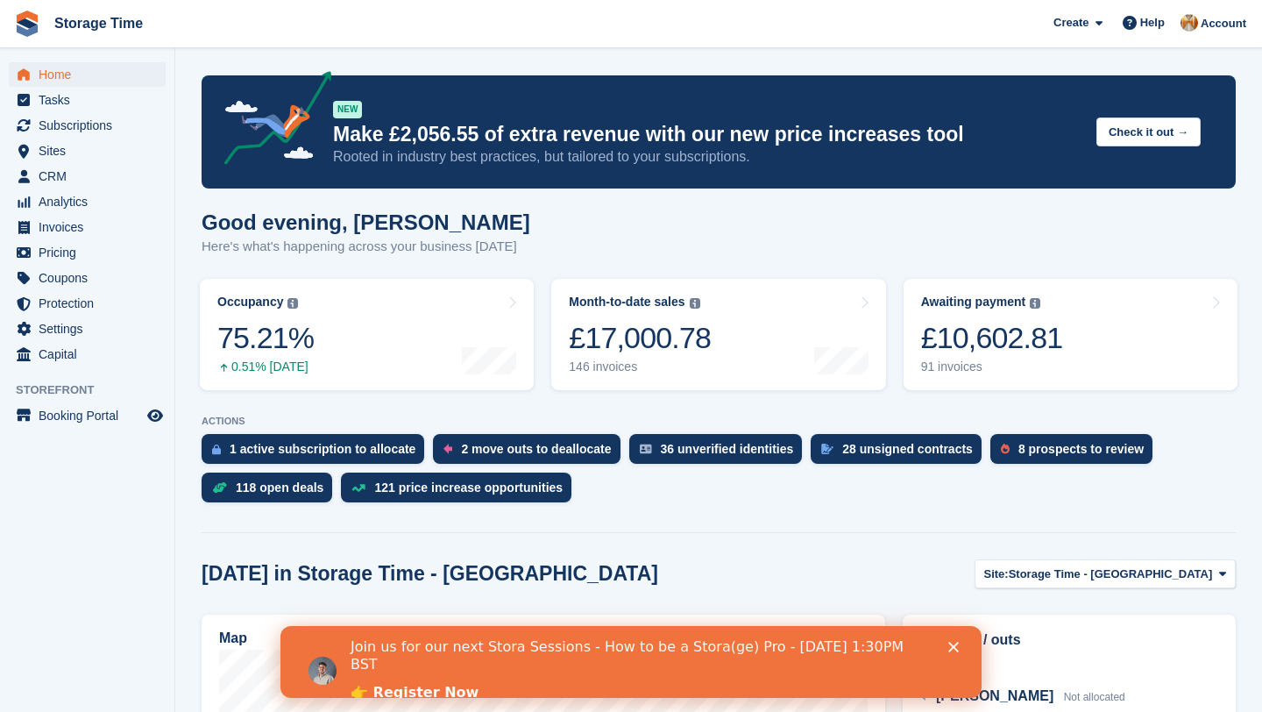
click at [274, 233] on h1 "Good evening, Kizzy" at bounding box center [366, 222] width 329 height 24
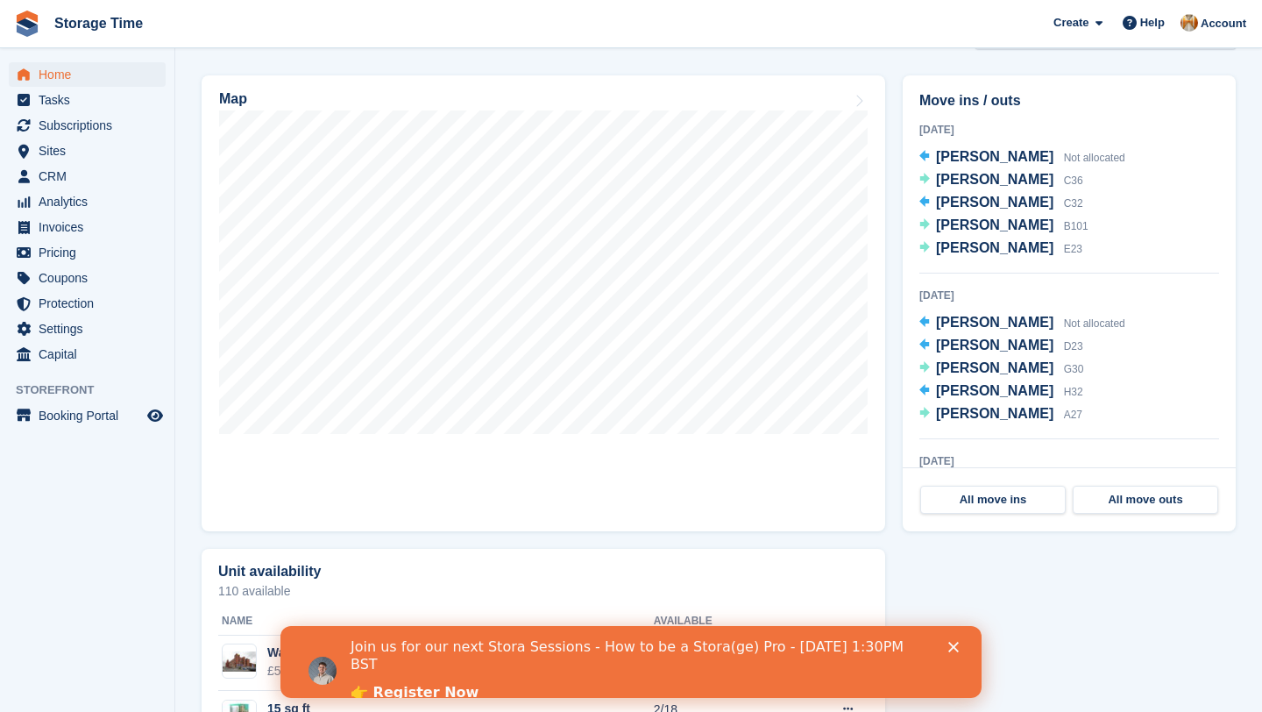
scroll to position [647, 0]
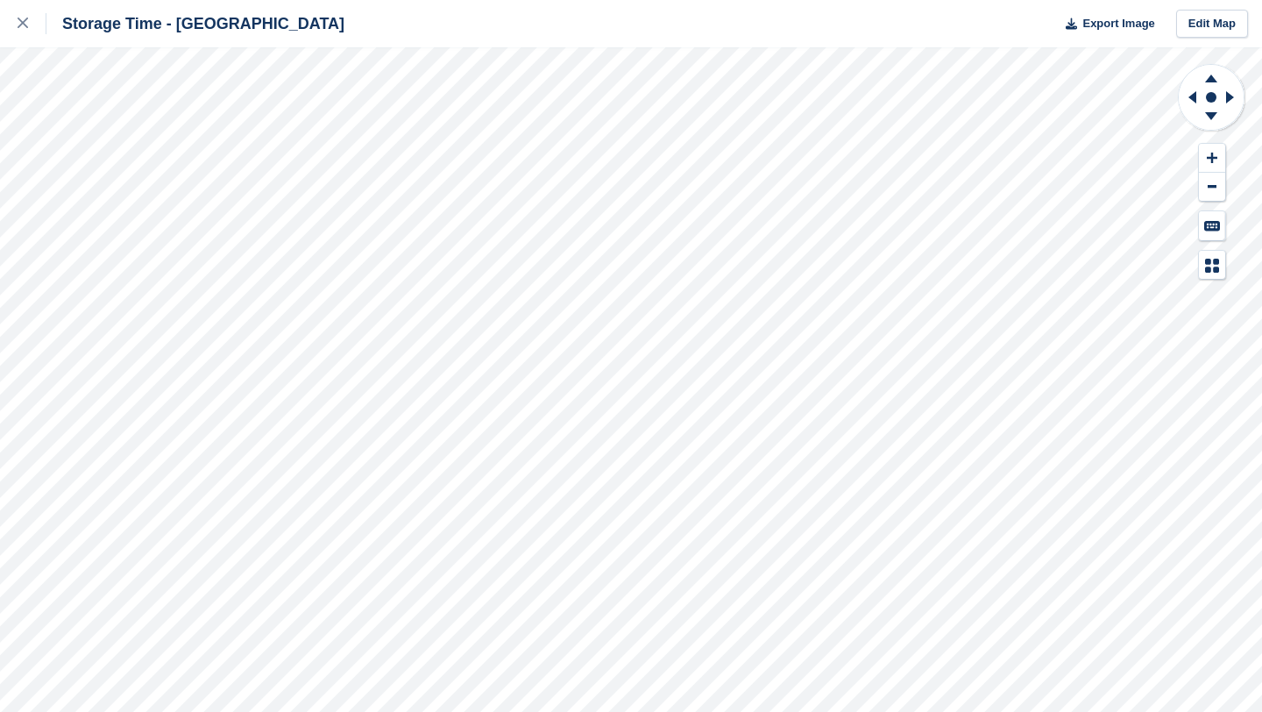
click at [1257, 20] on div "Storage Time - Stockport Export Image Edit Map" at bounding box center [631, 23] width 1262 height 47
